Goal: Book appointment/travel/reservation

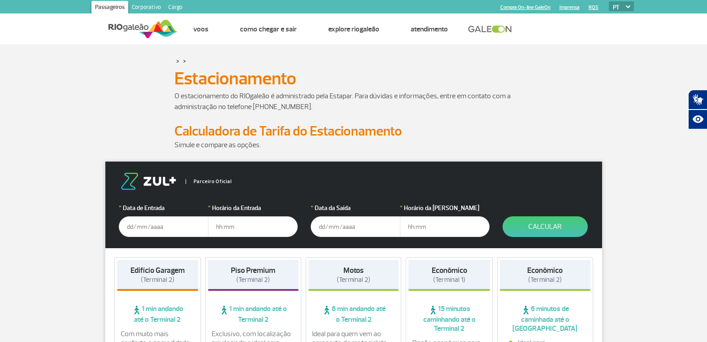
click at [130, 228] on input "text" at bounding box center [164, 226] width 90 height 21
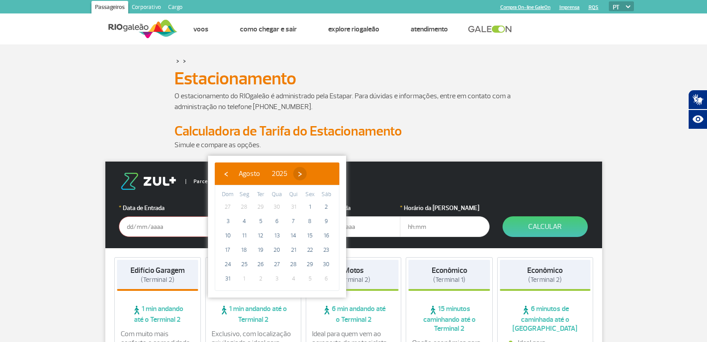
click at [307, 174] on span "›" at bounding box center [299, 173] width 13 height 13
click at [295, 207] on span "4" at bounding box center [293, 206] width 14 height 14
type input "[DATE]"
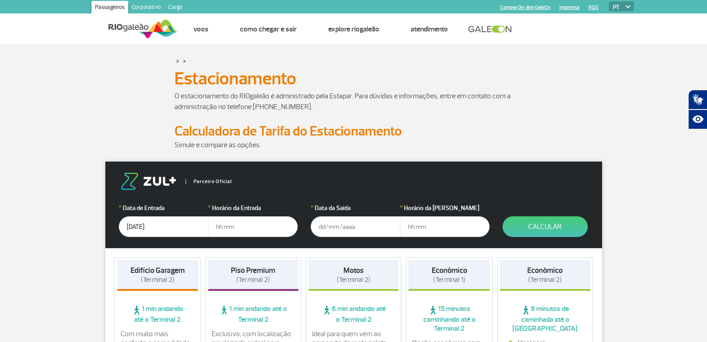
click at [217, 227] on input "text" at bounding box center [253, 226] width 90 height 21
type input "06:30"
click at [320, 228] on input "text" at bounding box center [356, 226] width 90 height 21
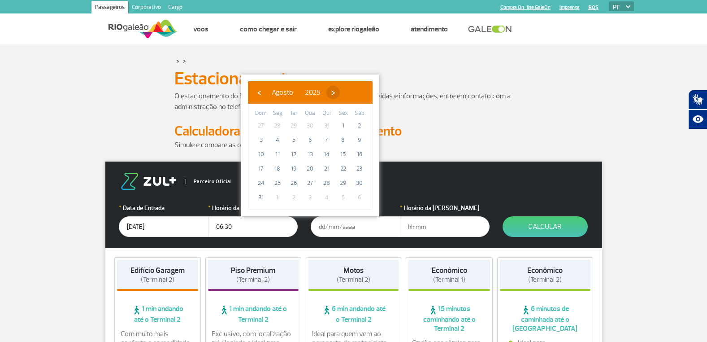
click at [340, 91] on span "›" at bounding box center [332, 92] width 13 height 13
click at [263, 141] on span "7" at bounding box center [261, 140] width 14 height 14
type input "[DATE]"
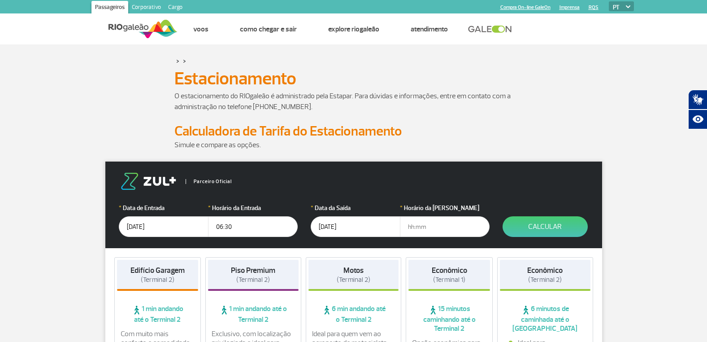
click at [410, 230] on input "text" at bounding box center [445, 226] width 90 height 21
type input "0"
type input "20:30"
click at [546, 231] on button "Calcular" at bounding box center [544, 226] width 85 height 21
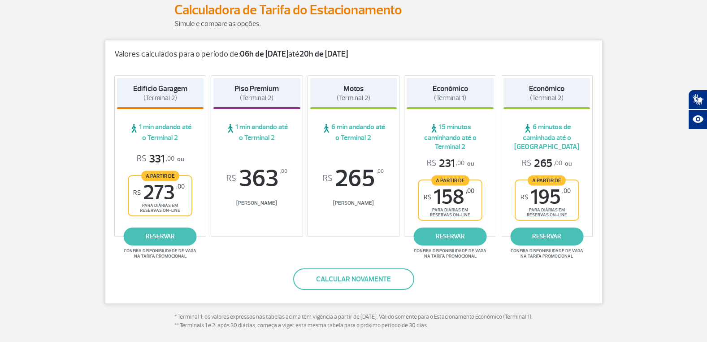
scroll to position [90, 0]
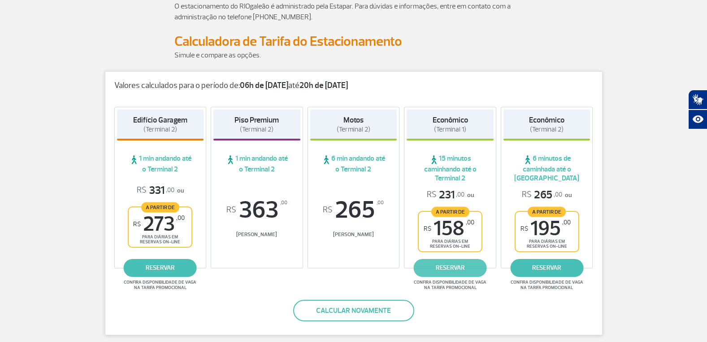
click at [449, 269] on link "reservar" at bounding box center [450, 268] width 73 height 18
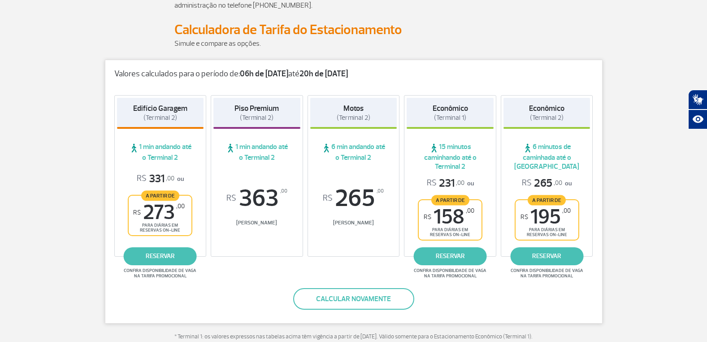
scroll to position [134, 0]
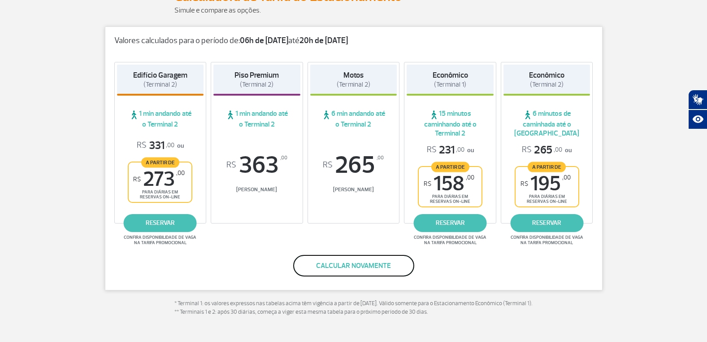
click at [352, 267] on button "Calcular novamente" at bounding box center [353, 266] width 121 height 22
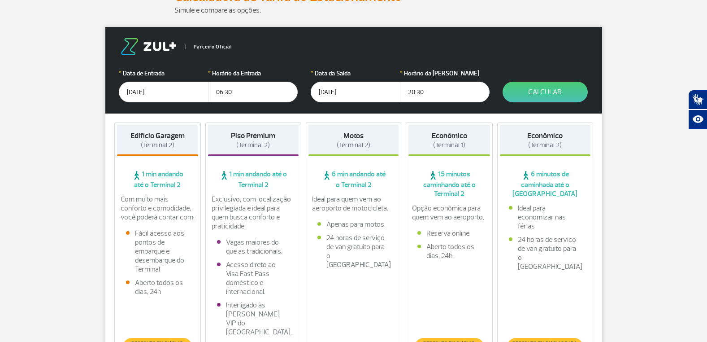
click at [408, 91] on input "20:30" at bounding box center [445, 92] width 90 height 21
drag, startPoint x: 408, startPoint y: 91, endPoint x: 431, endPoint y: 93, distance: 23.4
click at [431, 93] on input "20:30" at bounding box center [445, 92] width 90 height 21
type input "21:00"
click at [543, 96] on button "Calcular" at bounding box center [544, 92] width 85 height 21
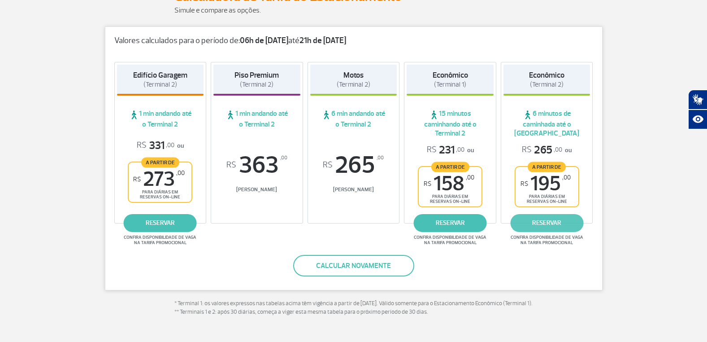
click at [549, 219] on link "reservar" at bounding box center [546, 223] width 73 height 18
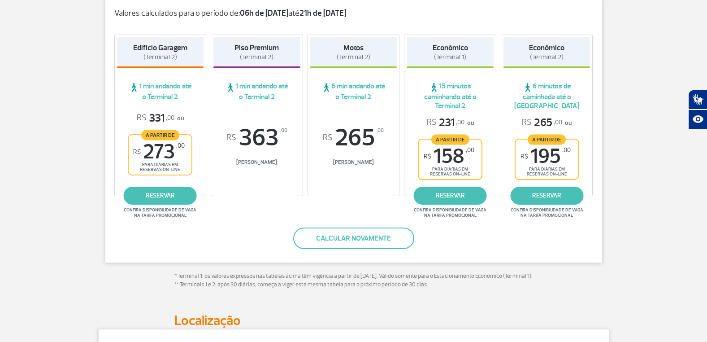
scroll to position [179, 0]
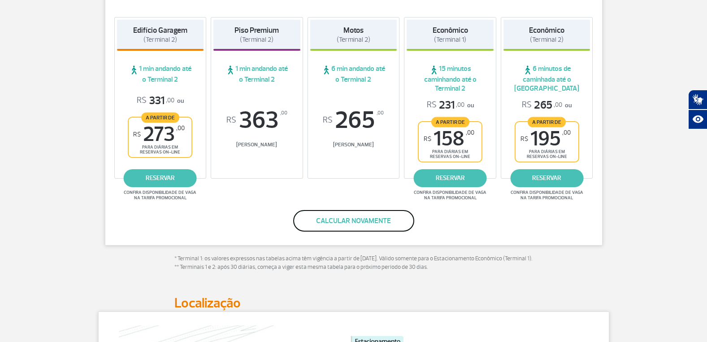
click at [356, 223] on button "Calcular novamente" at bounding box center [353, 221] width 121 height 22
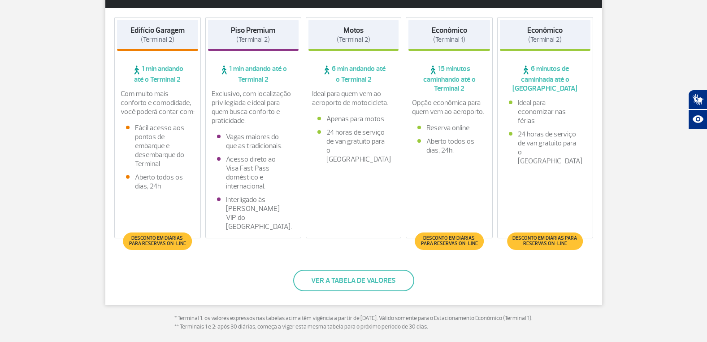
scroll to position [105, 0]
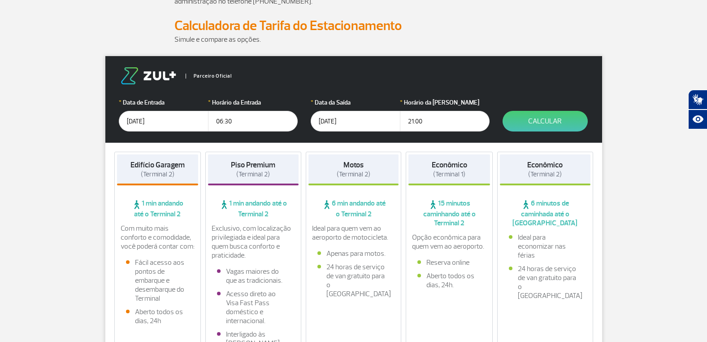
click at [325, 122] on input "[DATE]" at bounding box center [356, 121] width 90 height 21
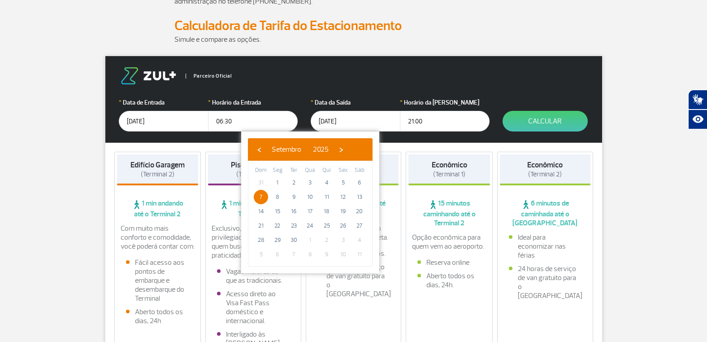
type input "[DATE]"
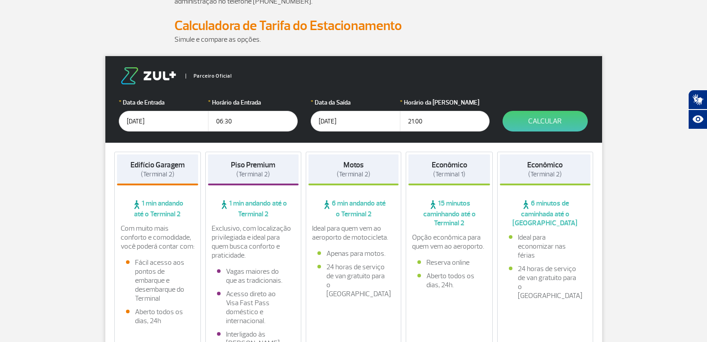
drag, startPoint x: 407, startPoint y: 121, endPoint x: 413, endPoint y: 119, distance: 6.0
click at [413, 119] on input "21:00" at bounding box center [445, 121] width 90 height 21
type input "18:30"
click at [541, 120] on button "Calcular" at bounding box center [544, 121] width 85 height 21
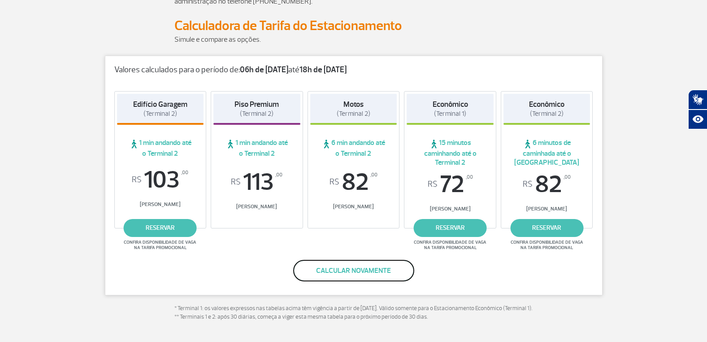
click at [362, 270] on button "Calcular novamente" at bounding box center [353, 271] width 121 height 22
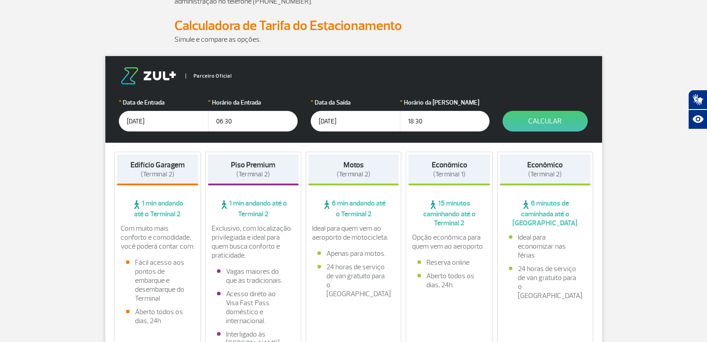
click at [325, 122] on input "[DATE]" at bounding box center [356, 121] width 90 height 21
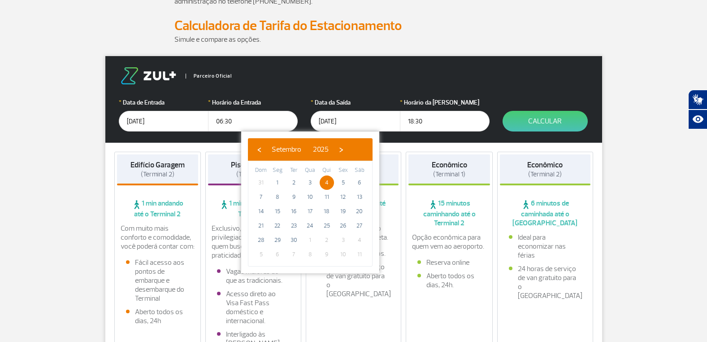
type input "[DATE]"
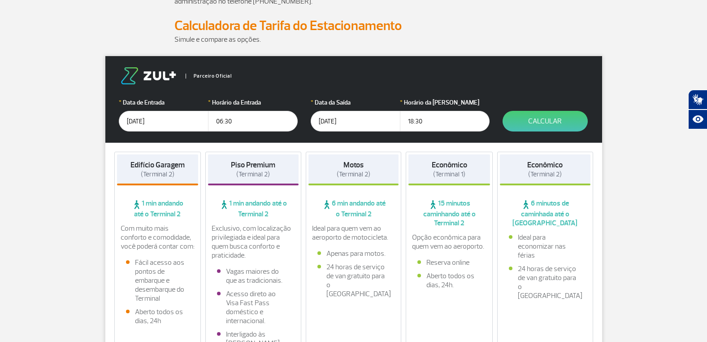
drag, startPoint x: 407, startPoint y: 121, endPoint x: 427, endPoint y: 121, distance: 19.3
click at [427, 121] on input "18:30" at bounding box center [445, 121] width 90 height 21
type input "21:00"
drag, startPoint x: 225, startPoint y: 120, endPoint x: 230, endPoint y: 119, distance: 5.5
click at [230, 119] on input "06:30" at bounding box center [253, 121] width 90 height 21
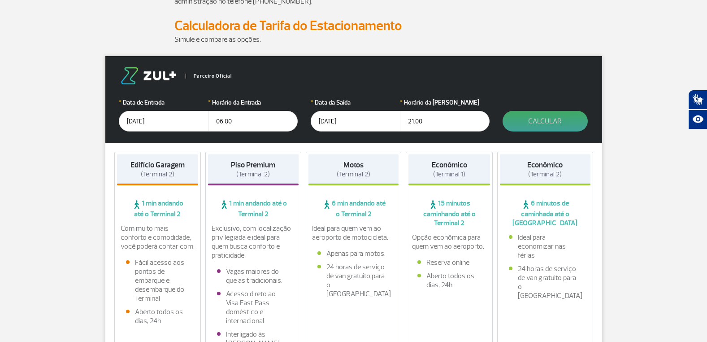
type input "06:00"
click at [542, 123] on button "Calcular" at bounding box center [544, 121] width 85 height 21
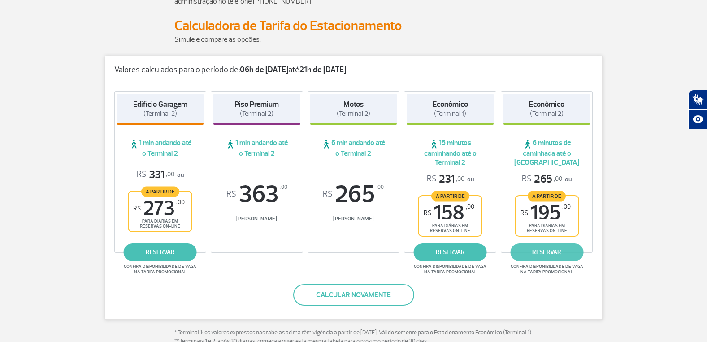
click at [547, 246] on link "reservar" at bounding box center [546, 252] width 73 height 18
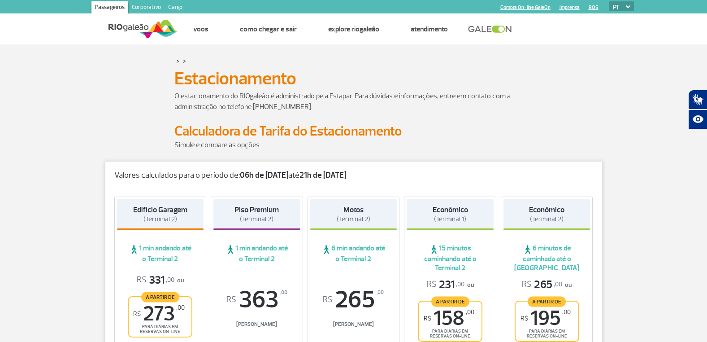
drag, startPoint x: 651, startPoint y: 1, endPoint x: 673, endPoint y: 81, distance: 83.1
